Goal: Task Accomplishment & Management: Manage account settings

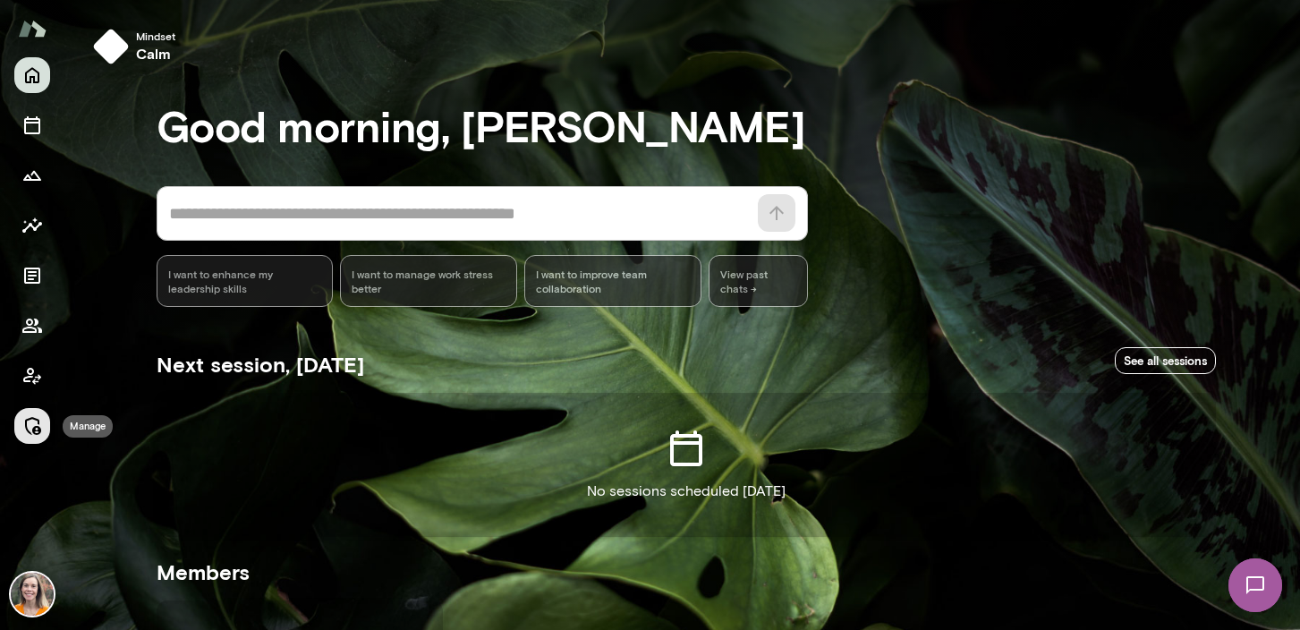
click at [29, 423] on icon "Manage" at bounding box center [31, 425] width 21 height 21
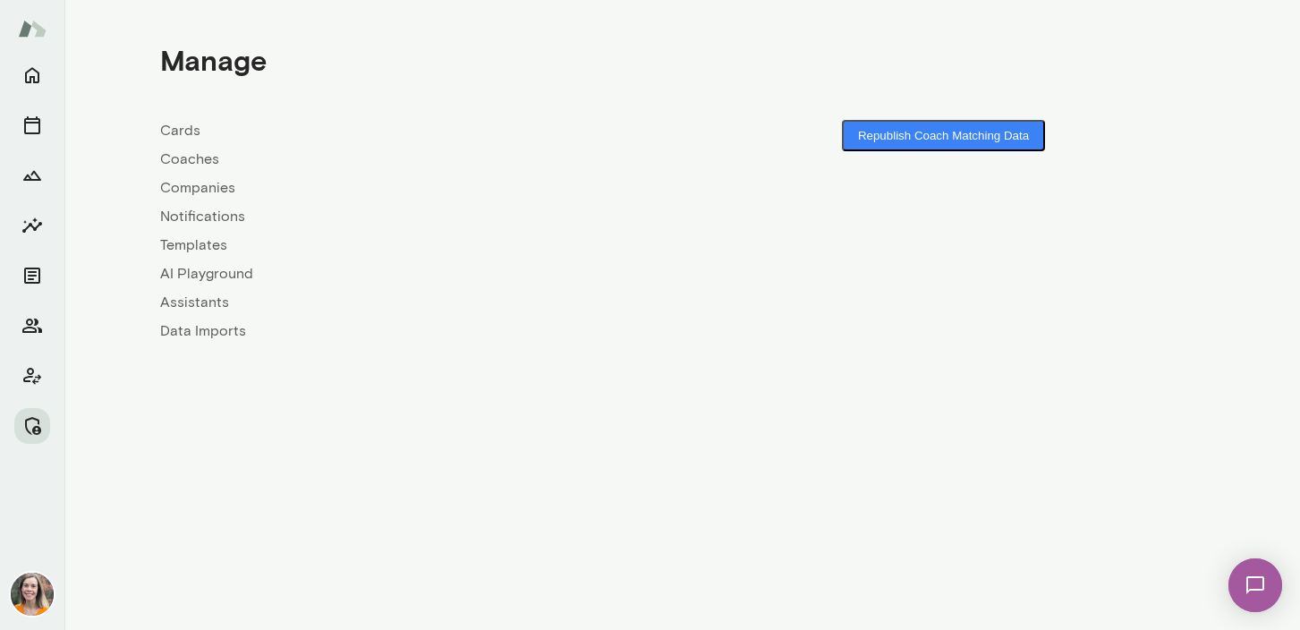
click at [189, 159] on link "Coaches" at bounding box center [421, 159] width 523 height 21
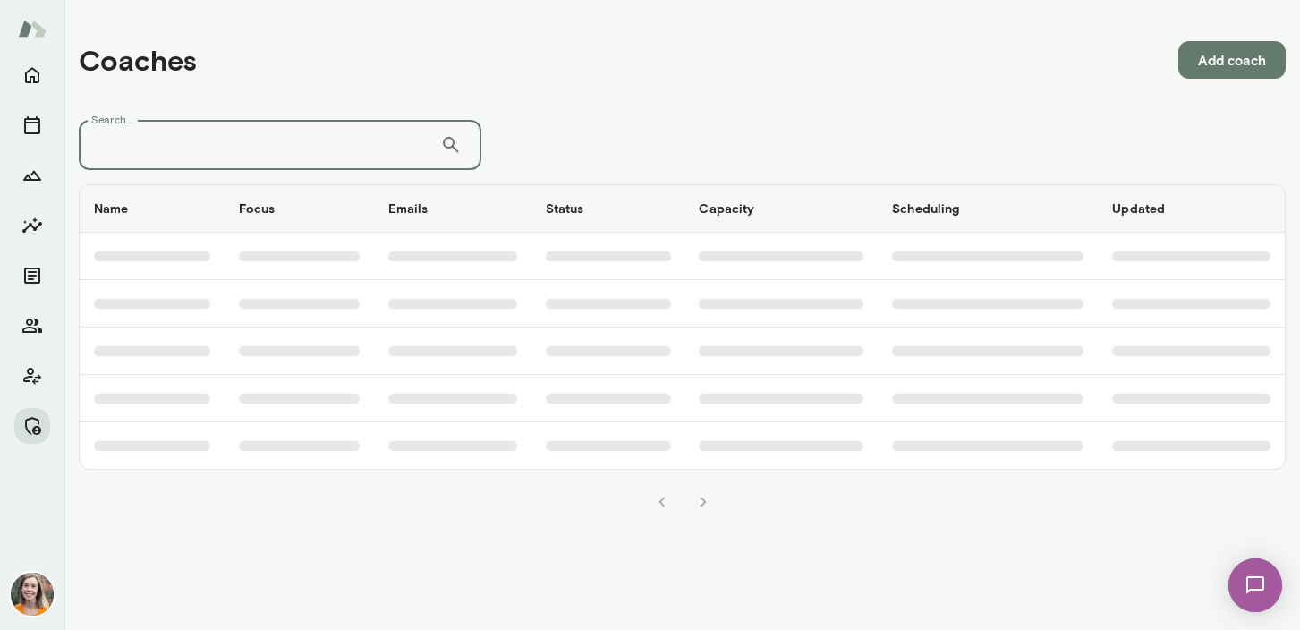
click at [212, 138] on input "Search..." at bounding box center [260, 145] width 362 height 50
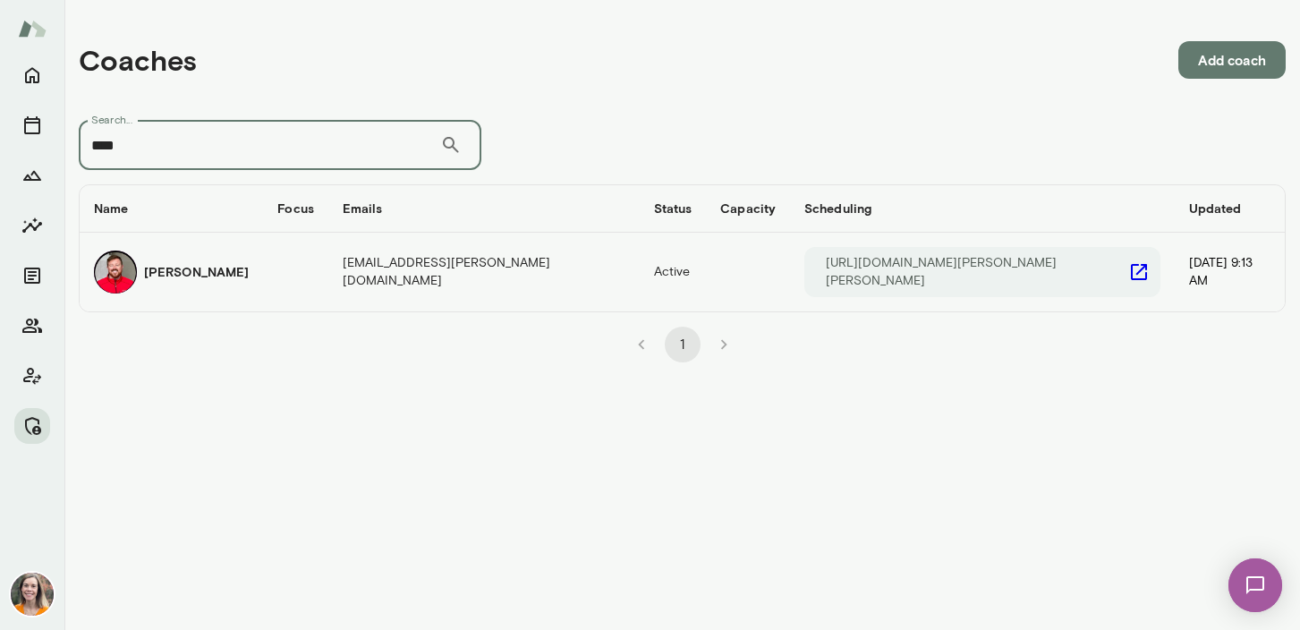
type input "****"
click at [238, 268] on div "Jake Swenson" at bounding box center [171, 272] width 155 height 43
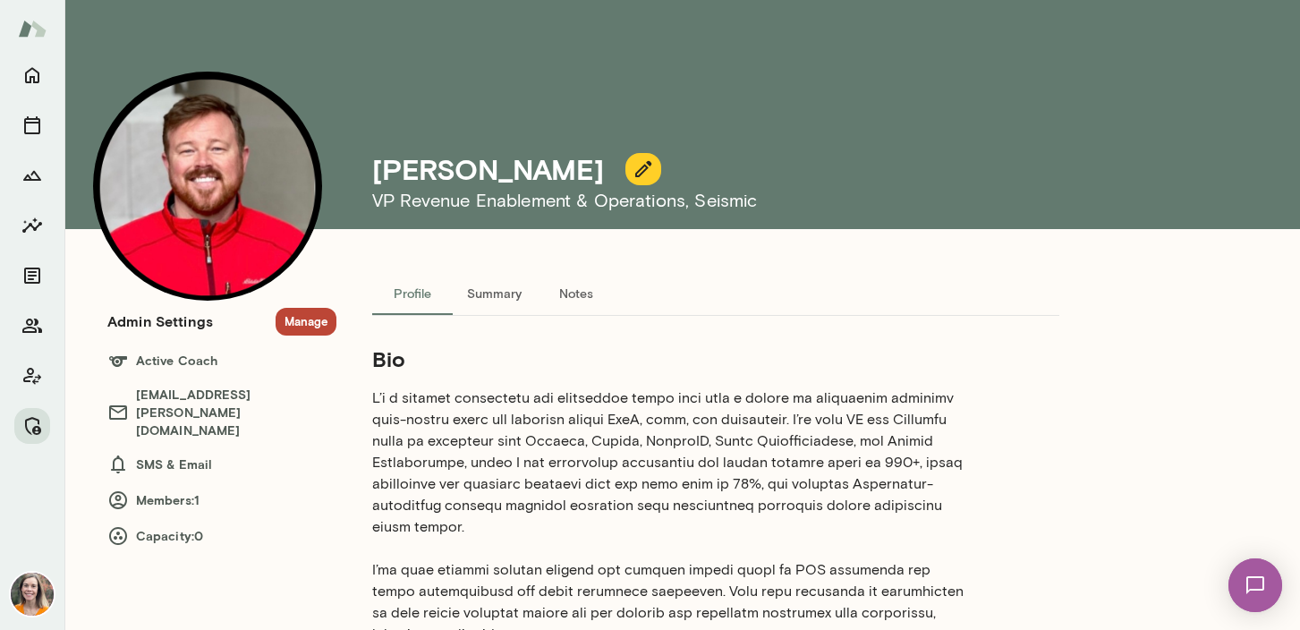
click at [306, 324] on button "Manage" at bounding box center [306, 322] width 61 height 28
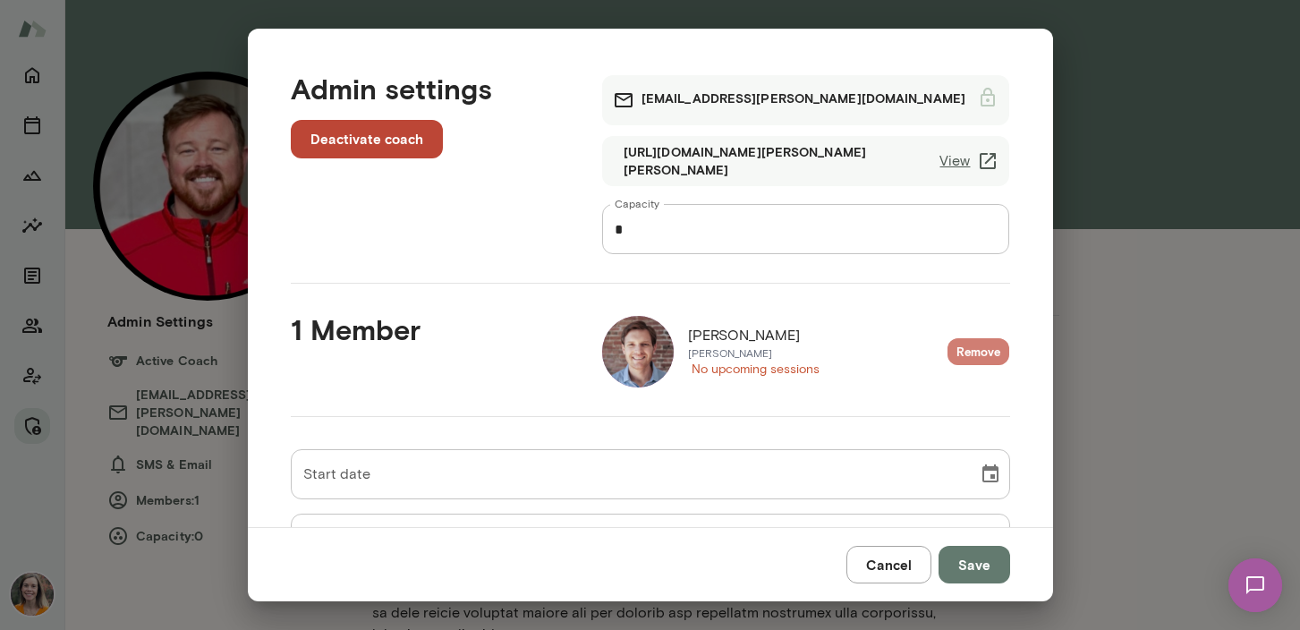
click at [974, 354] on button "Remove" at bounding box center [979, 352] width 62 height 28
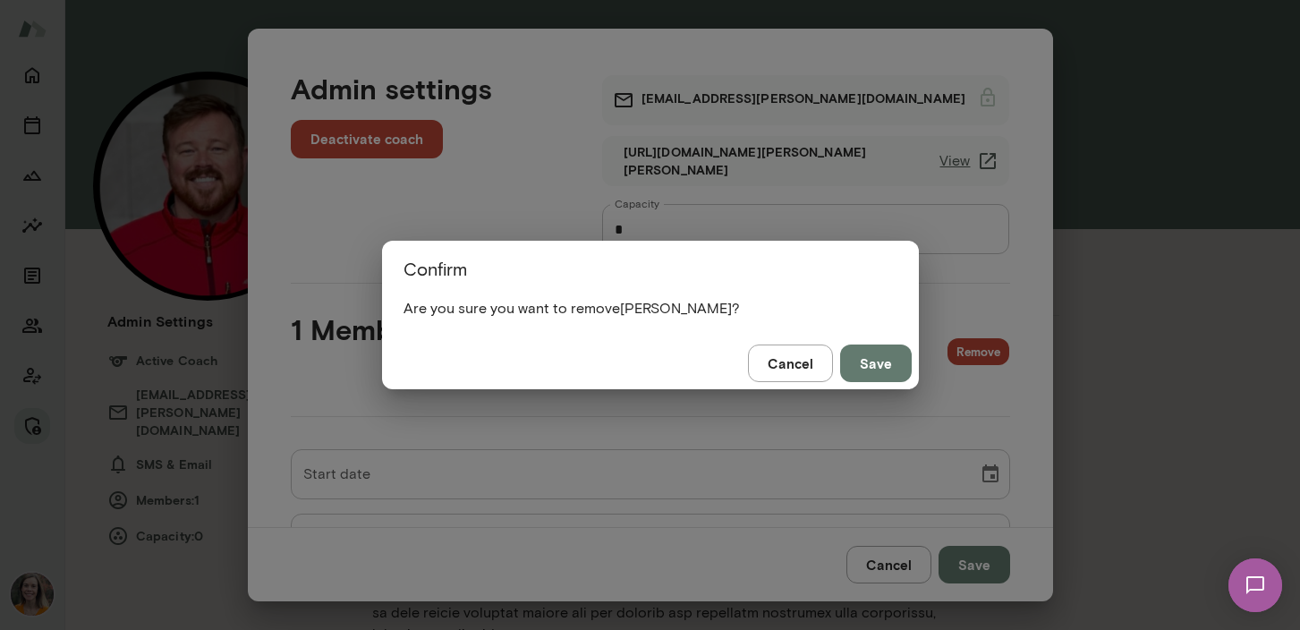
click at [876, 364] on button "Save" at bounding box center [876, 364] width 72 height 38
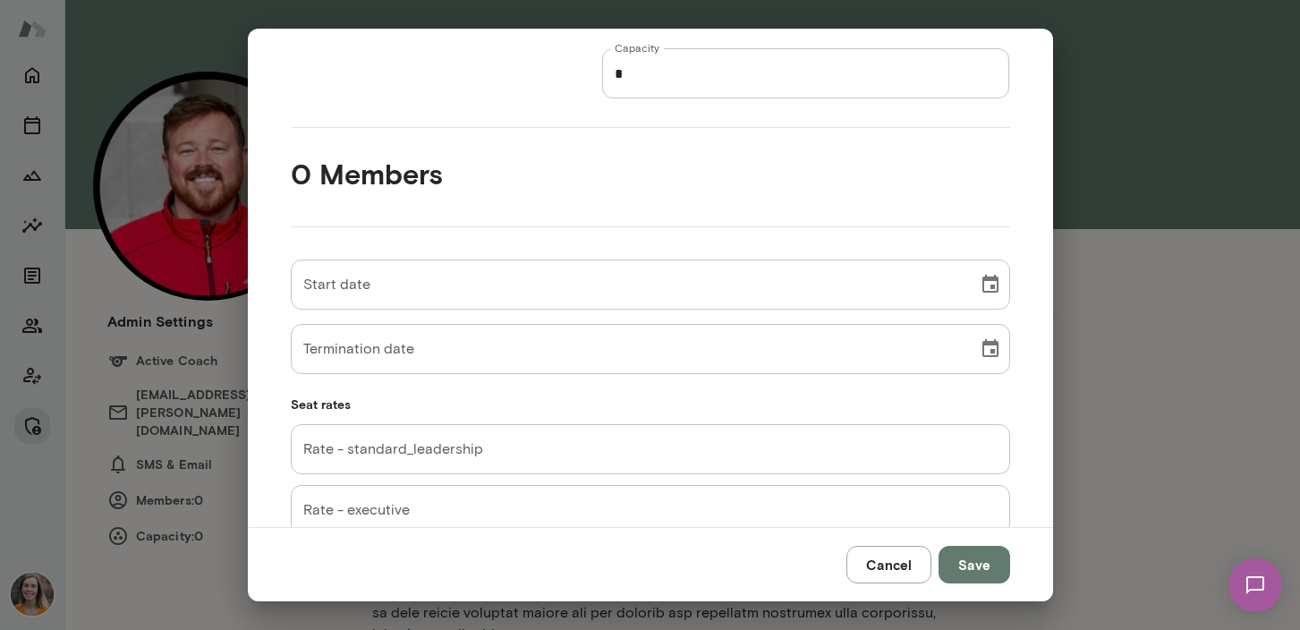
scroll to position [157, 0]
click at [984, 348] on icon "Choose date" at bounding box center [990, 347] width 21 height 21
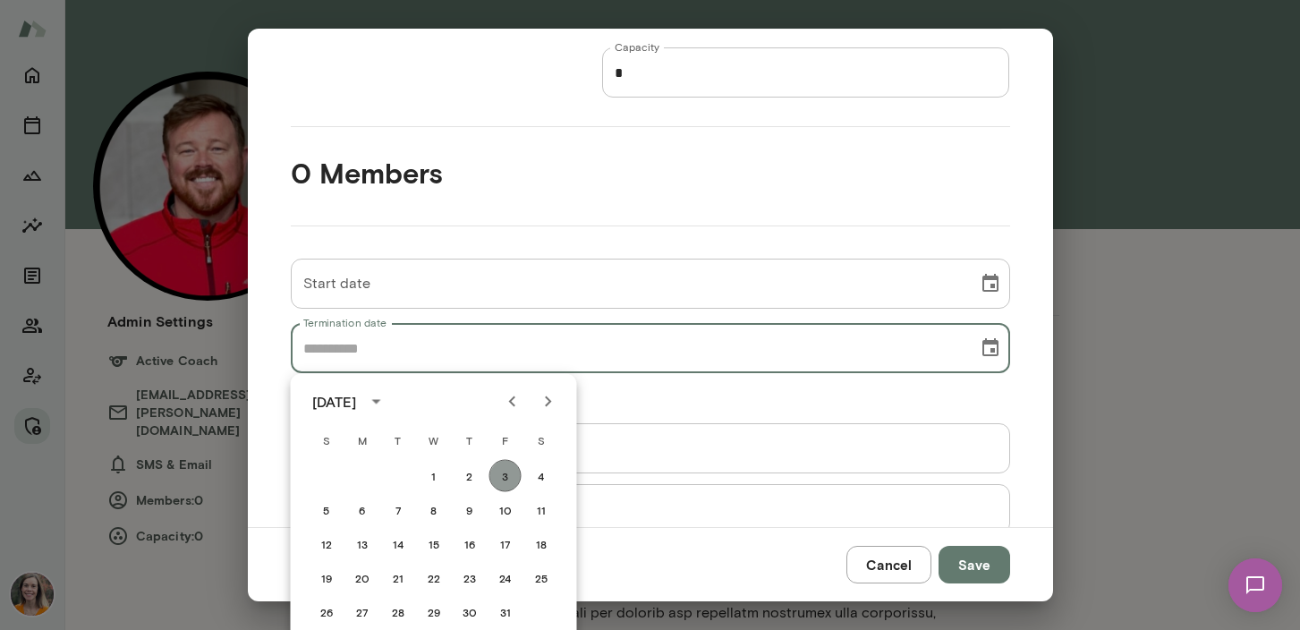
click at [503, 476] on button "3" at bounding box center [505, 476] width 32 height 32
type input "**********"
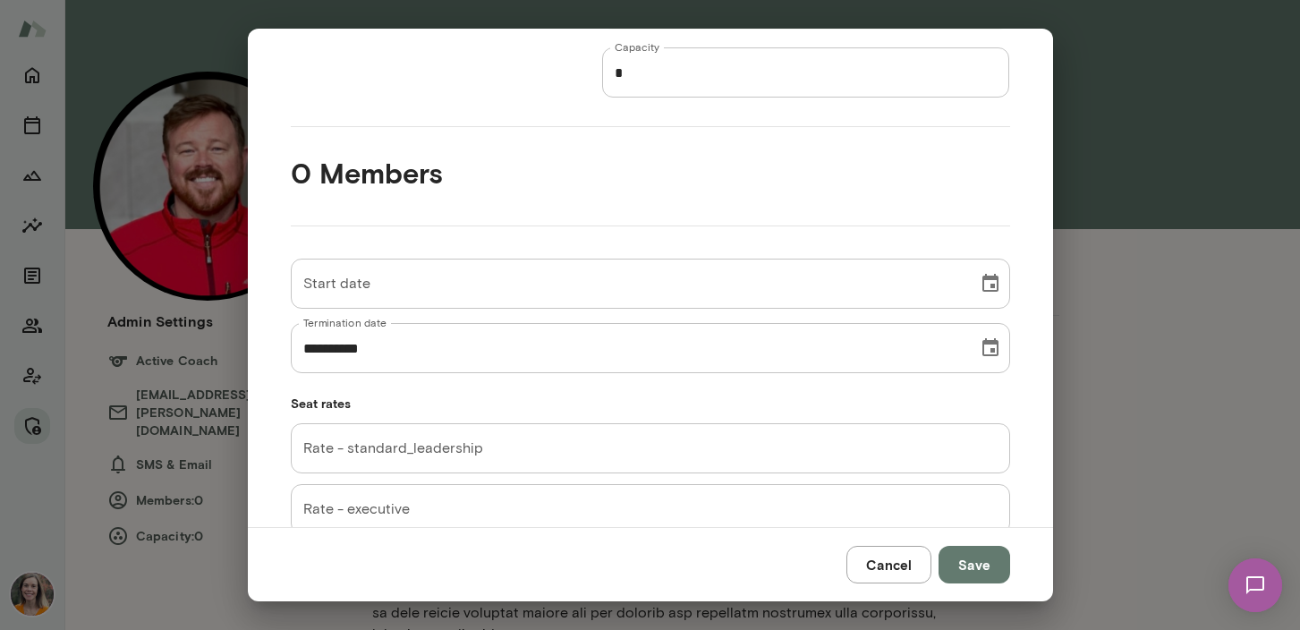
click at [976, 561] on button "Save" at bounding box center [975, 565] width 72 height 38
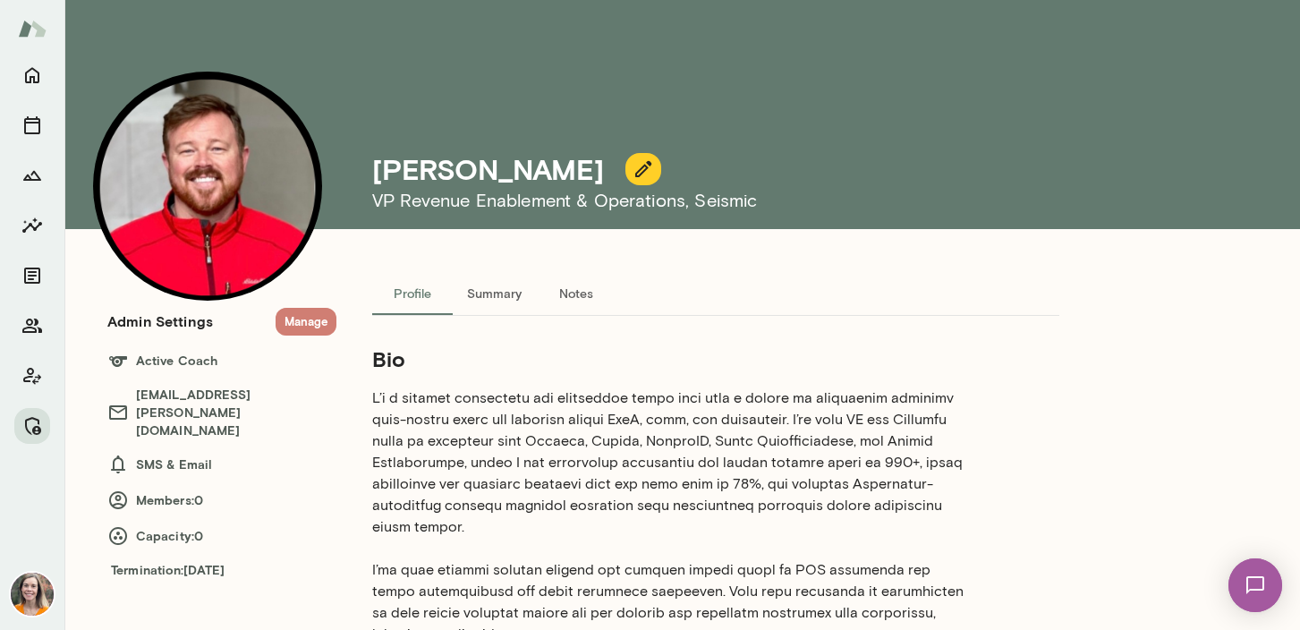
click at [300, 319] on button "Manage" at bounding box center [306, 322] width 61 height 28
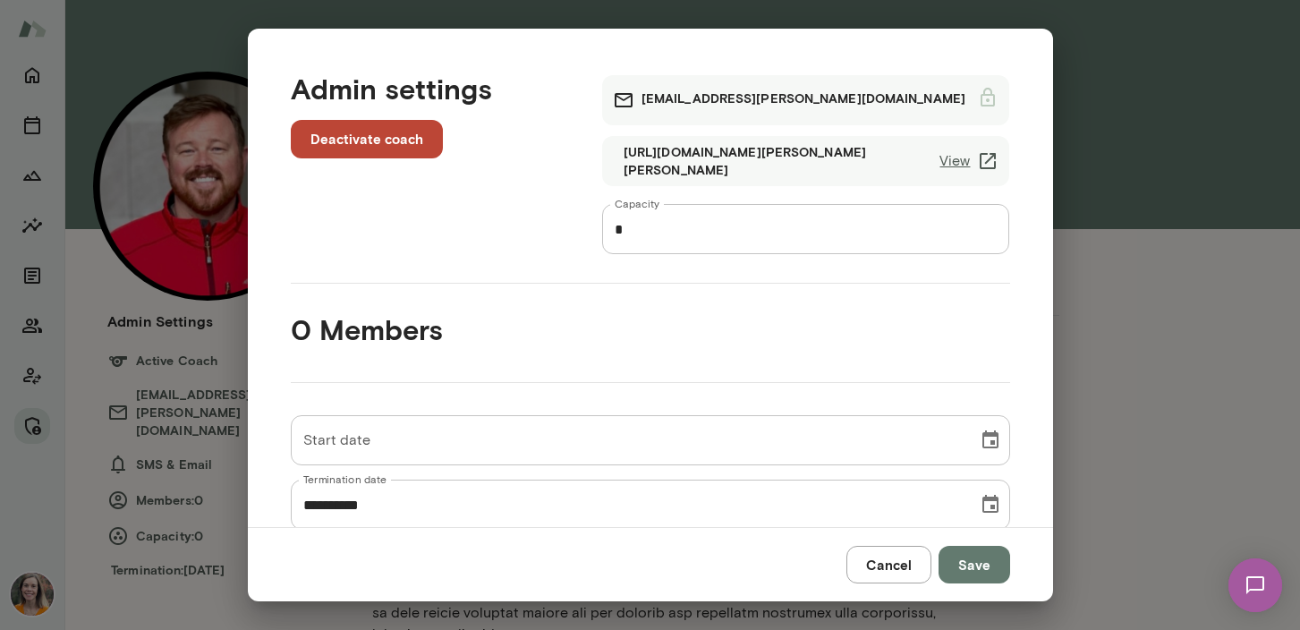
click at [399, 136] on button "Deactivate coach" at bounding box center [367, 139] width 152 height 38
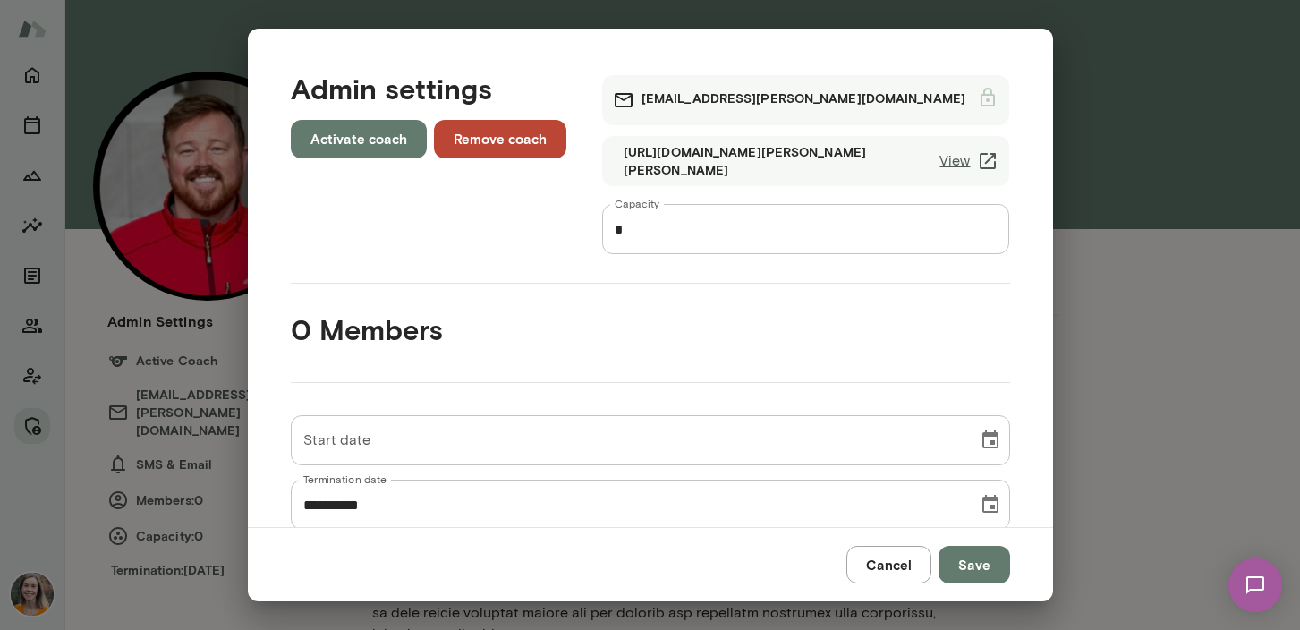
click at [971, 563] on button "Save" at bounding box center [975, 565] width 72 height 38
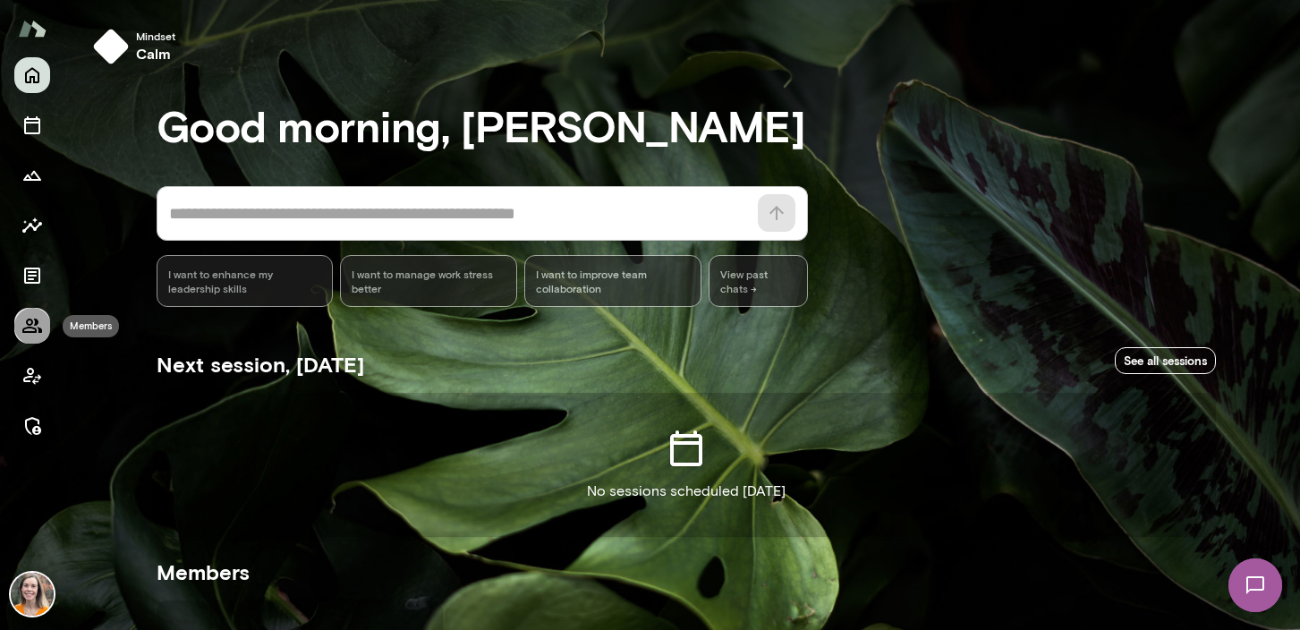
click at [33, 327] on icon "Members" at bounding box center [31, 325] width 21 height 21
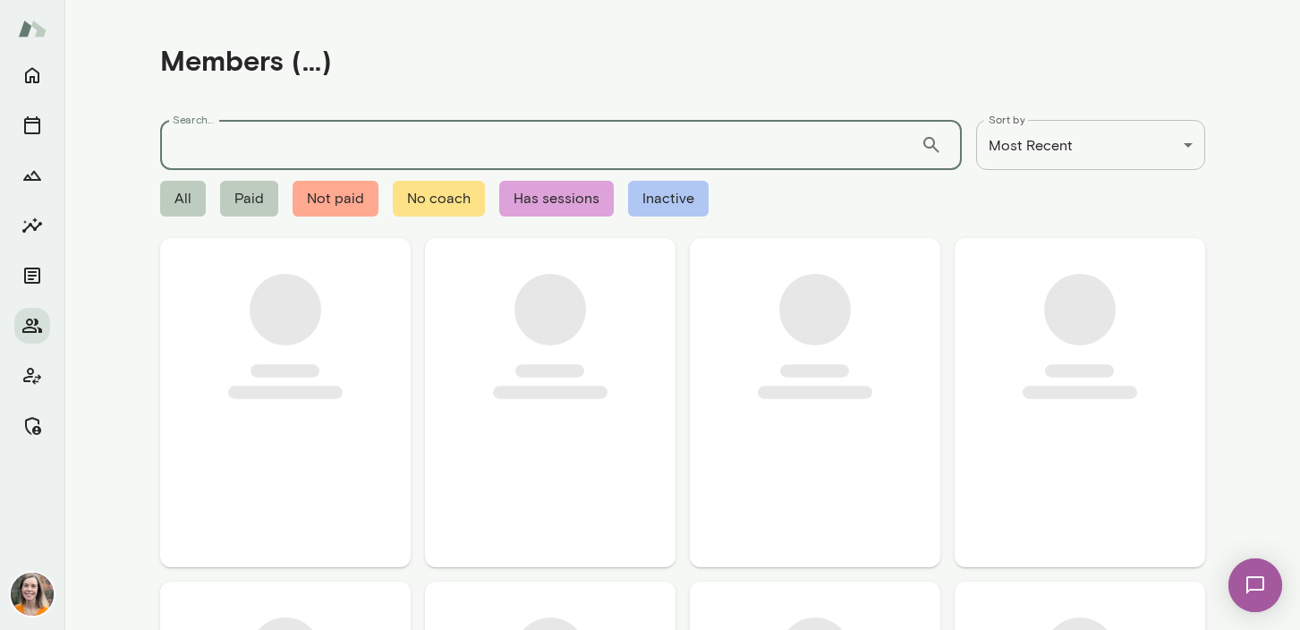
click at [234, 153] on input "Search..." at bounding box center [540, 145] width 761 height 50
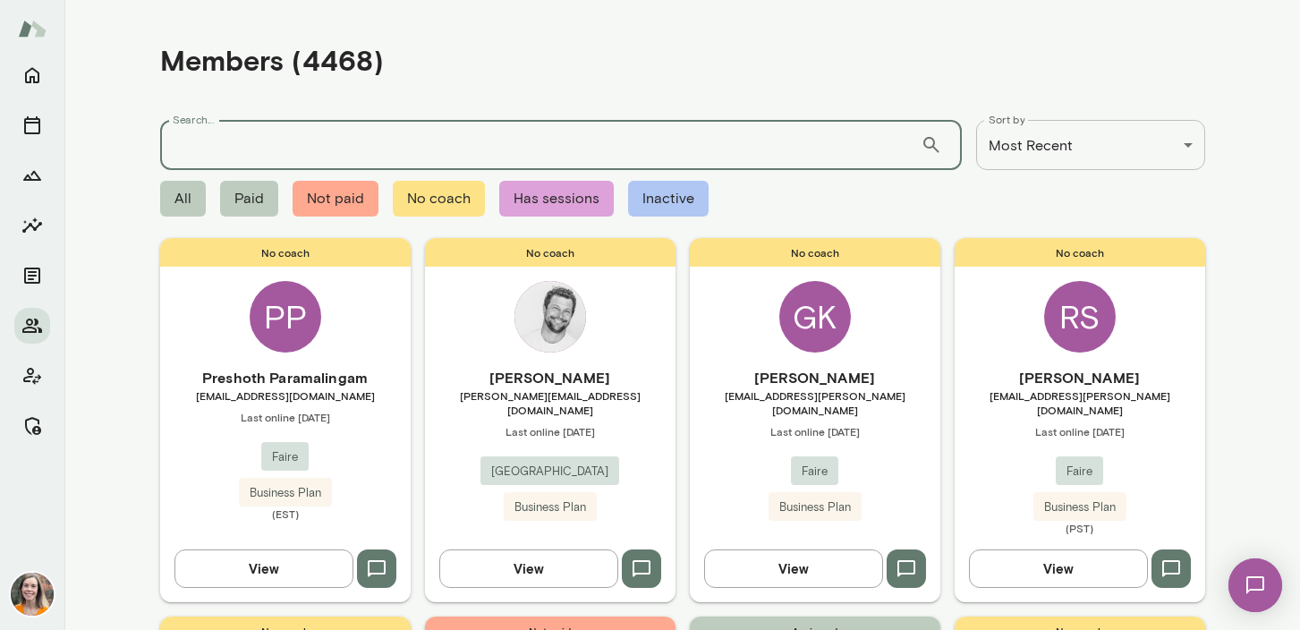
paste input "**********"
type input "**********"
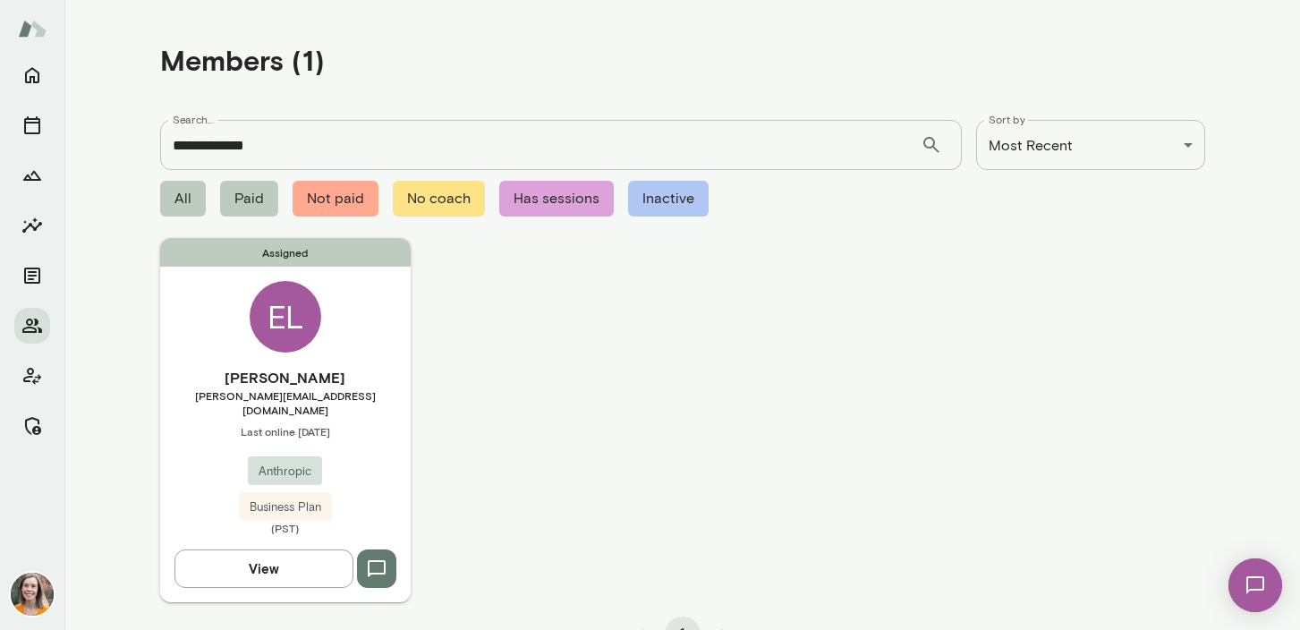
click at [375, 390] on span "[PERSON_NAME][EMAIL_ADDRESS][DOMAIN_NAME]" at bounding box center [285, 402] width 251 height 29
